Goal: Task Accomplishment & Management: Manage account settings

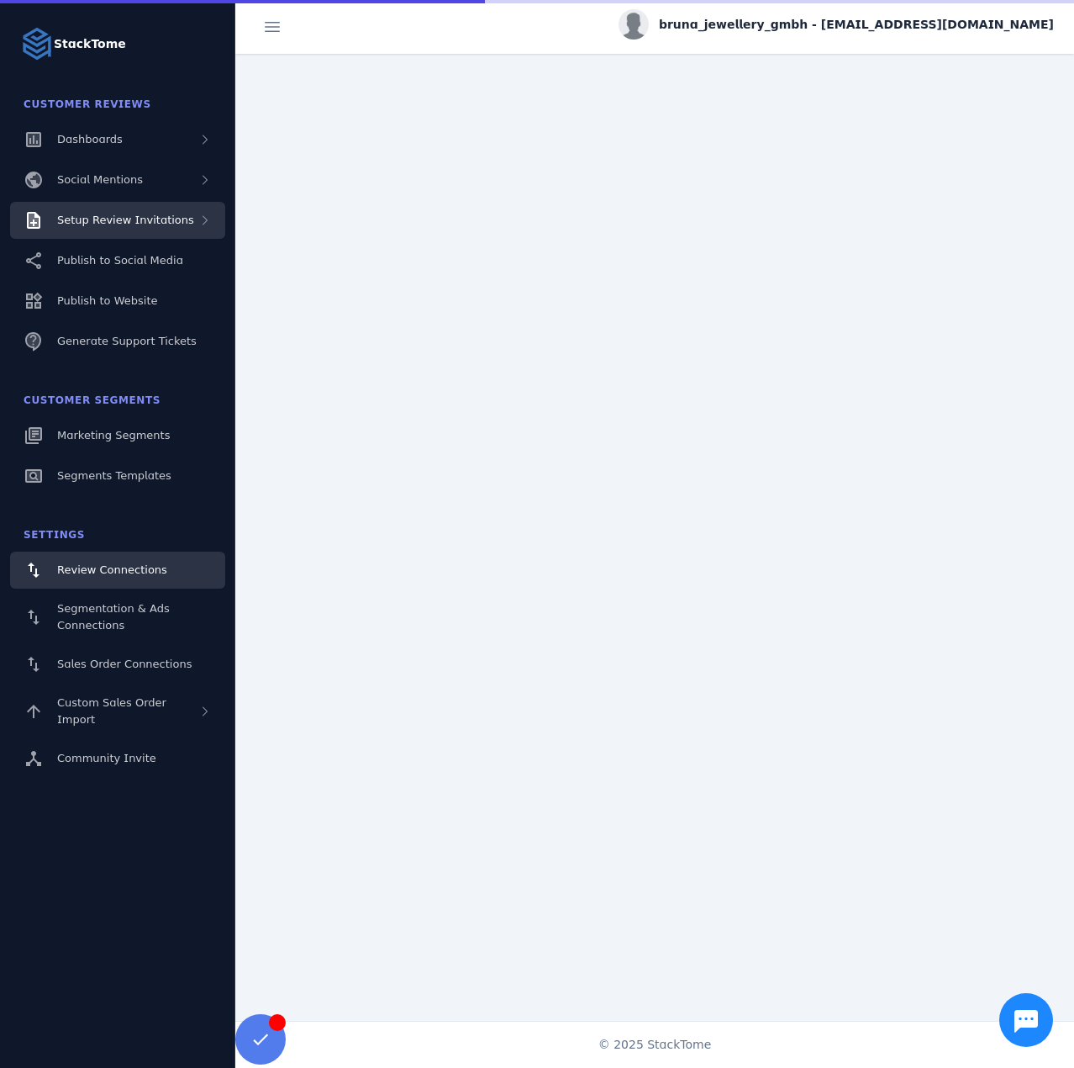
click at [150, 225] on span "Setup Review Invitations" at bounding box center [125, 220] width 137 height 13
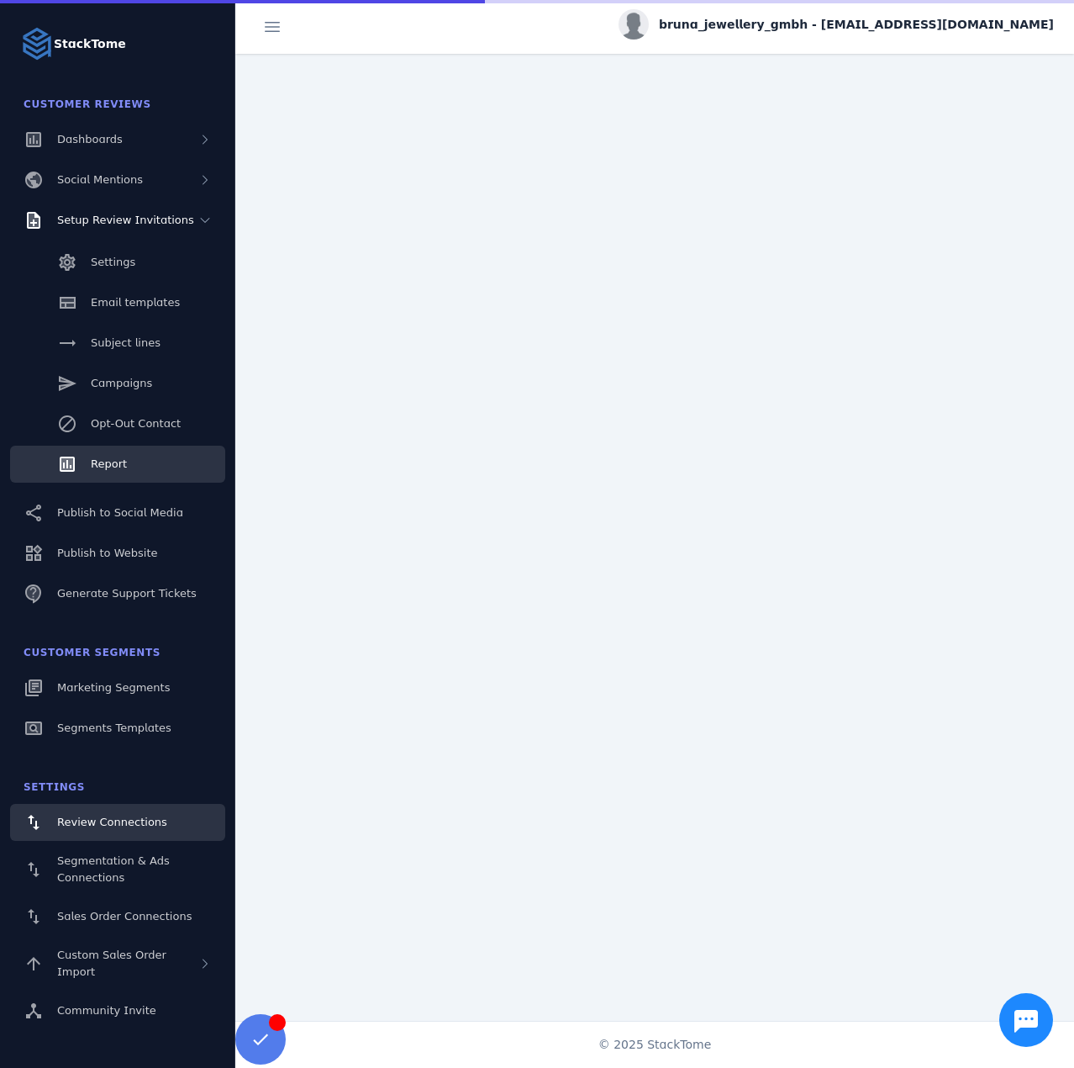
click at [130, 462] on link "Report" at bounding box center [117, 464] width 215 height 37
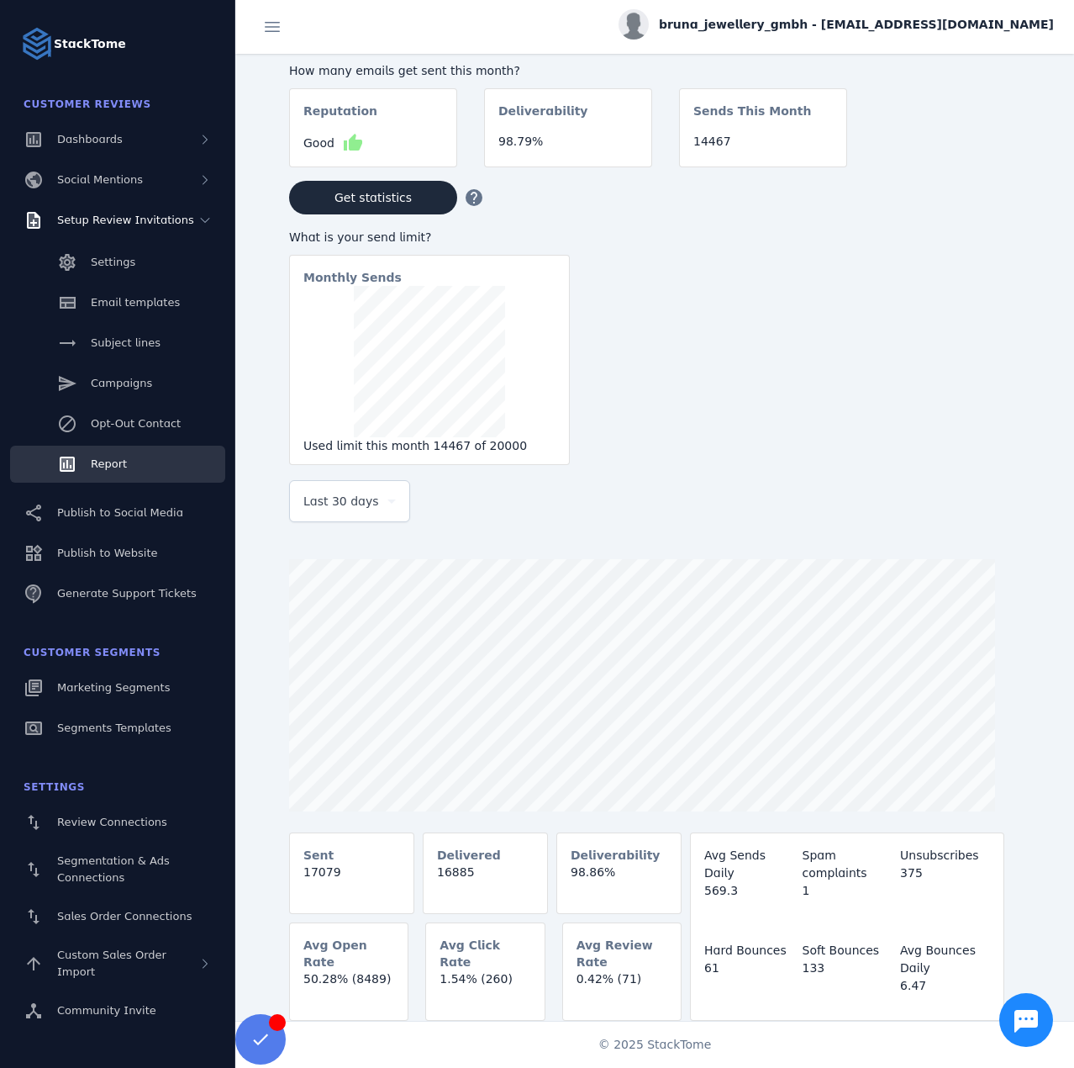
click at [356, 514] on div "Last 30 days" at bounding box center [349, 501] width 92 height 40
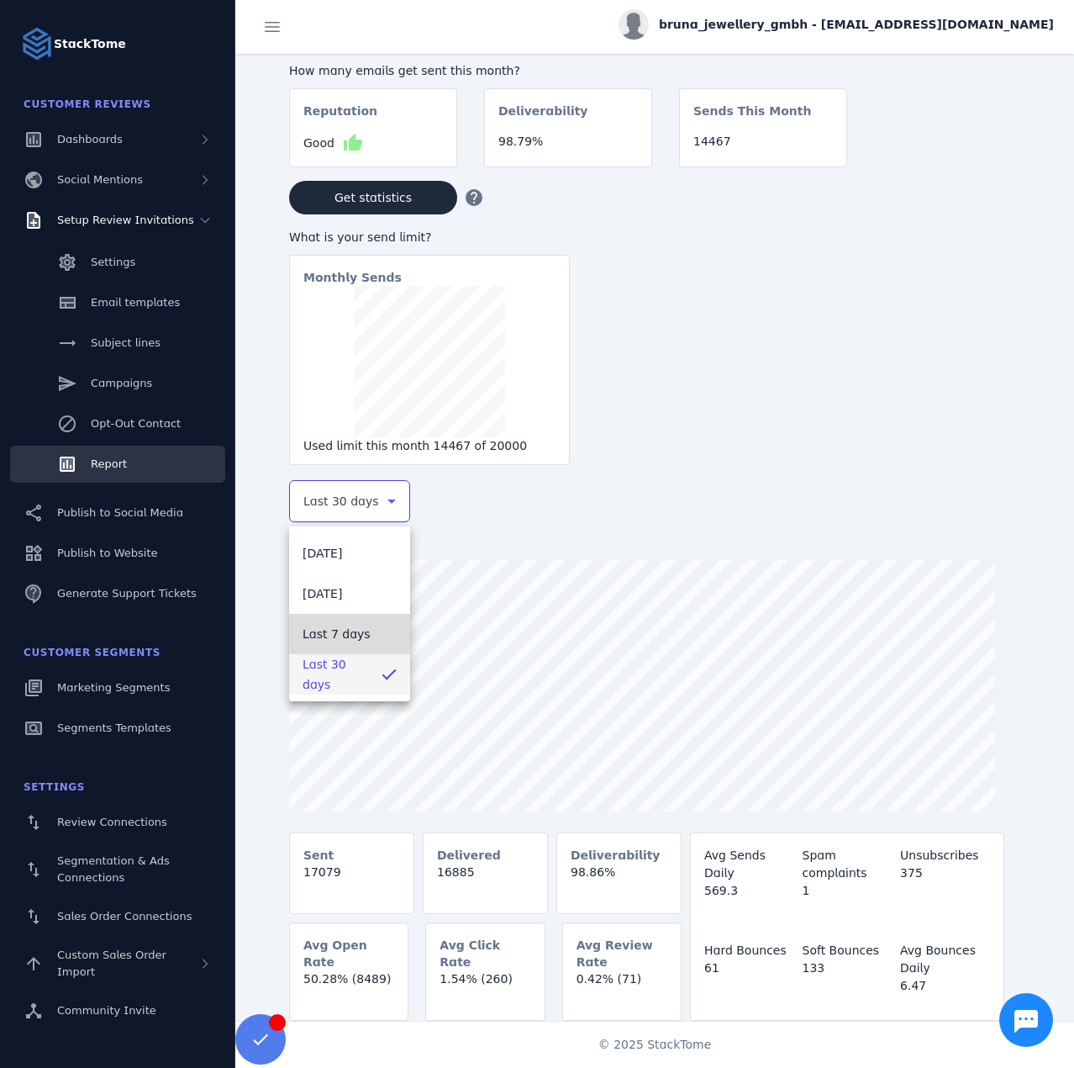
click at [345, 625] on span "Last 7 days" at bounding box center [337, 634] width 68 height 20
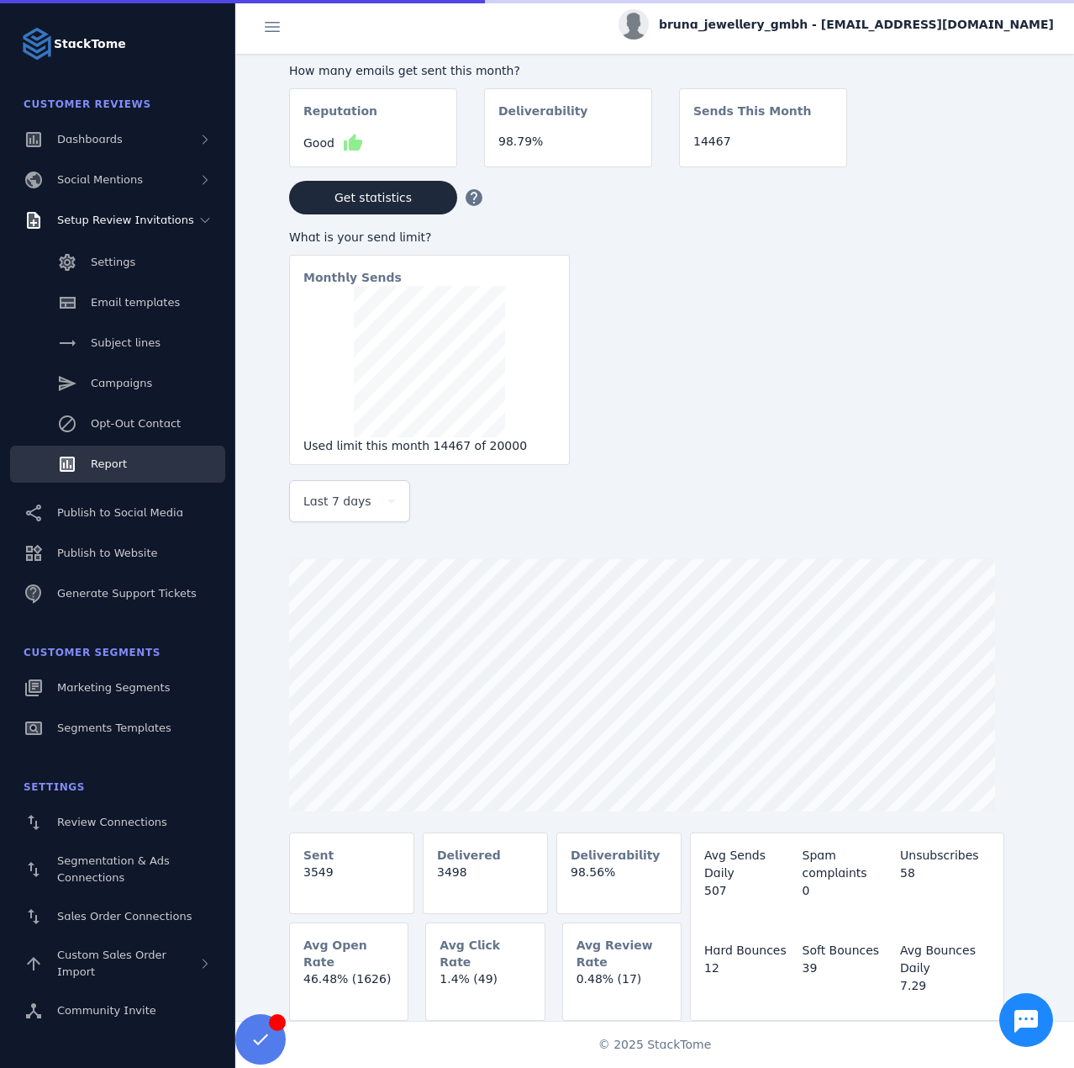
click at [879, 29] on span "bruna_jewellery_gmbh - [EMAIL_ADDRESS][DOMAIN_NAME]" at bounding box center [856, 25] width 395 height 18
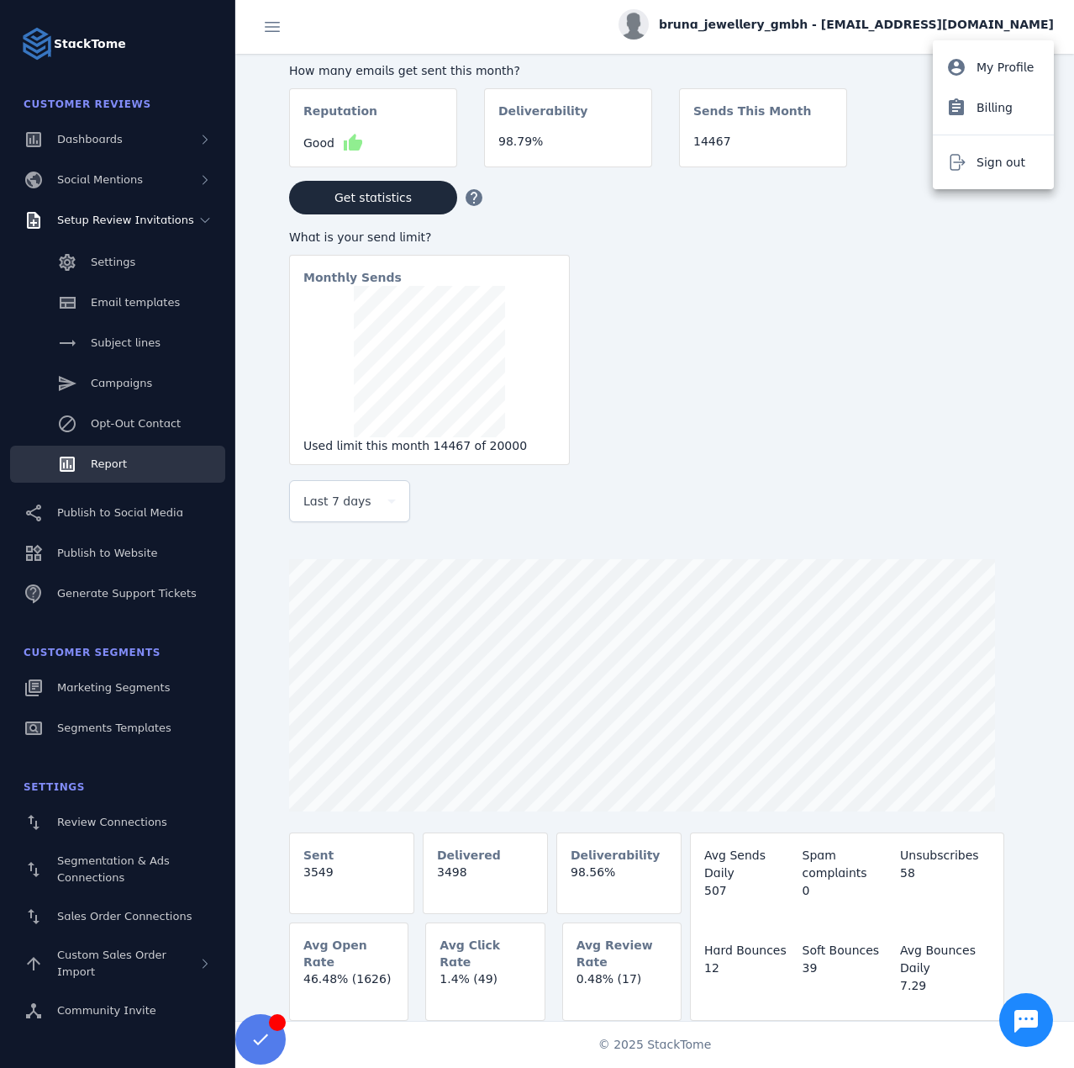
click at [989, 156] on span "Sign out" at bounding box center [1001, 162] width 49 height 20
